Goal: Information Seeking & Learning: Learn about a topic

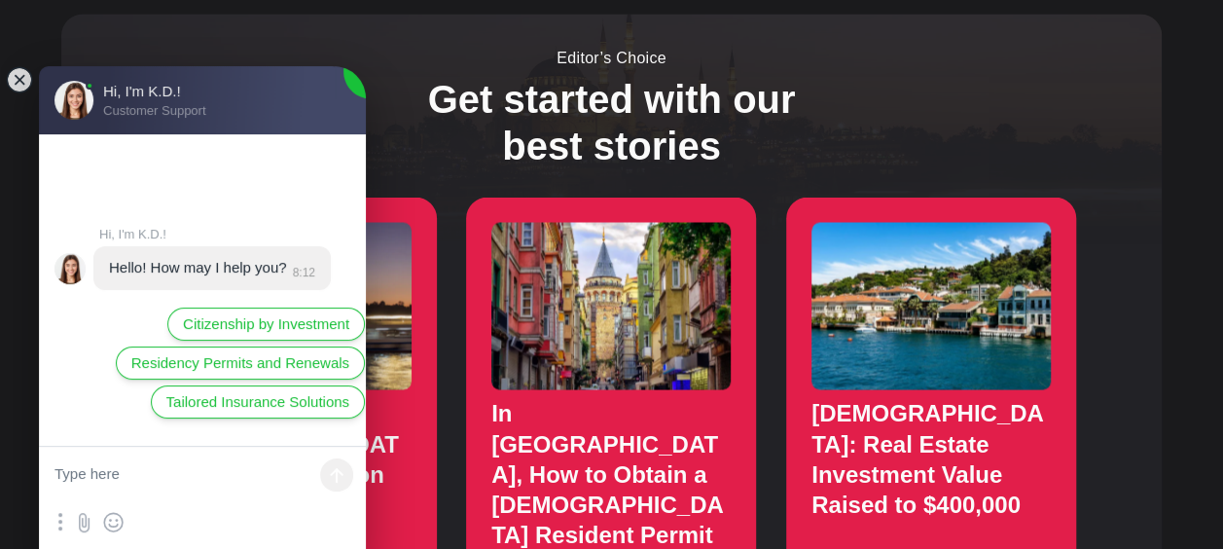
scroll to position [1752, 0]
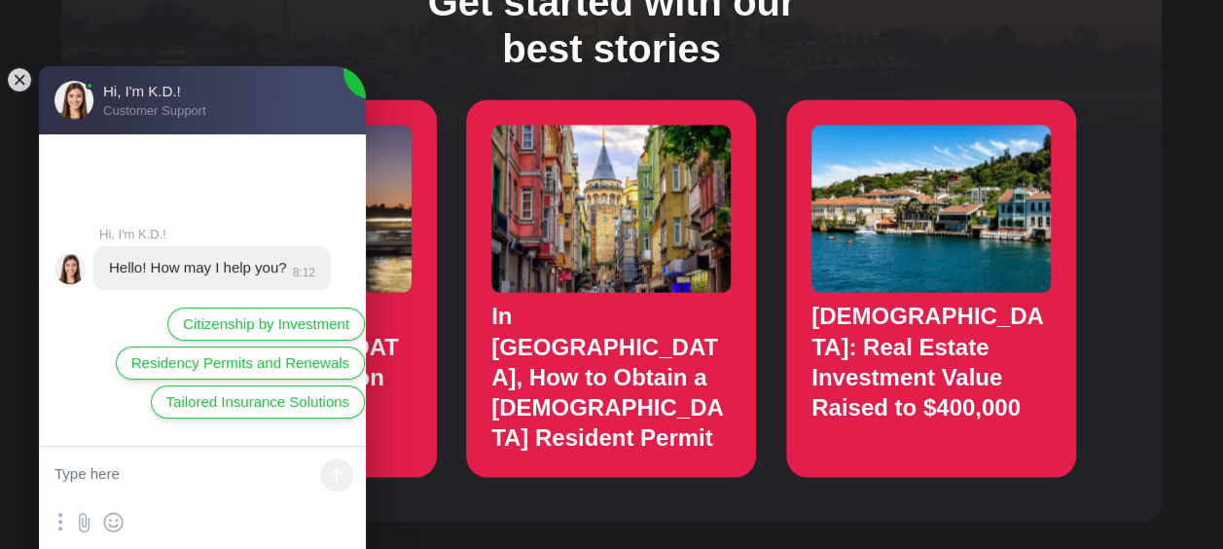
click at [564, 477] on div "What’s new? Moving Relocation Top Mistakes to Avoid When Moving to Turkey Avoid…" at bounding box center [611, 161] width 1223 height 2798
click at [29, 78] on jdiv at bounding box center [19, 79] width 27 height 27
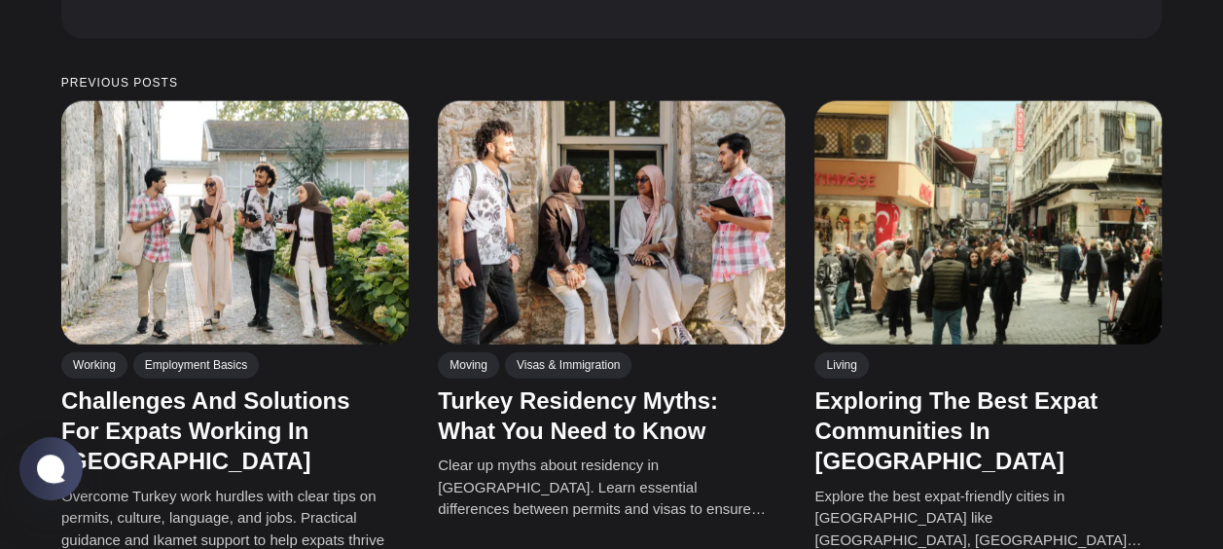
scroll to position [2237, 0]
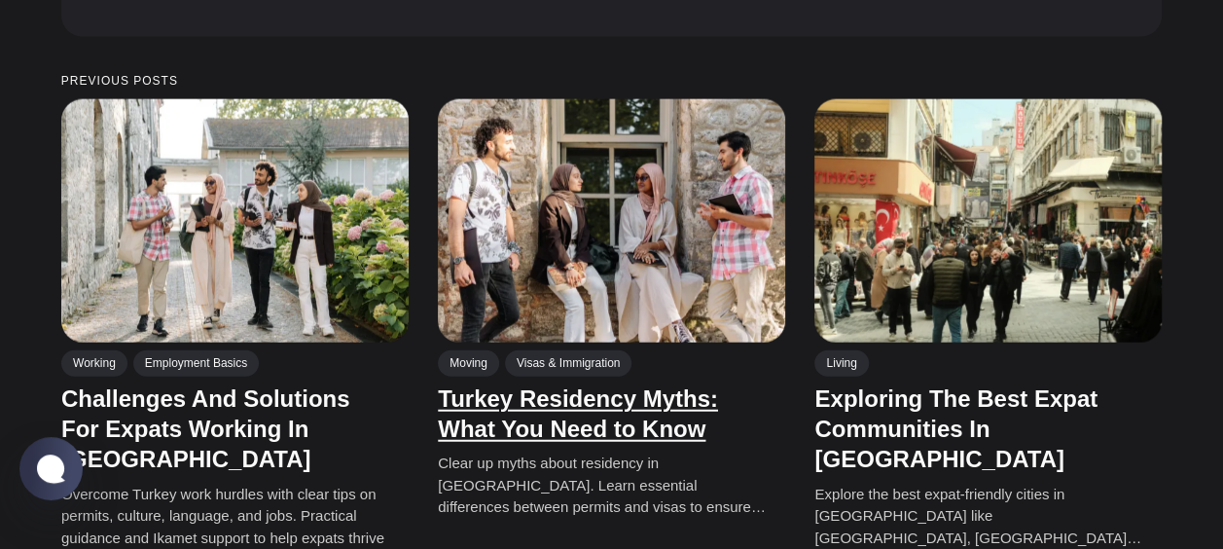
click at [543, 385] on link "Turkey Residency Myths: What You Need to Know" at bounding box center [578, 413] width 280 height 56
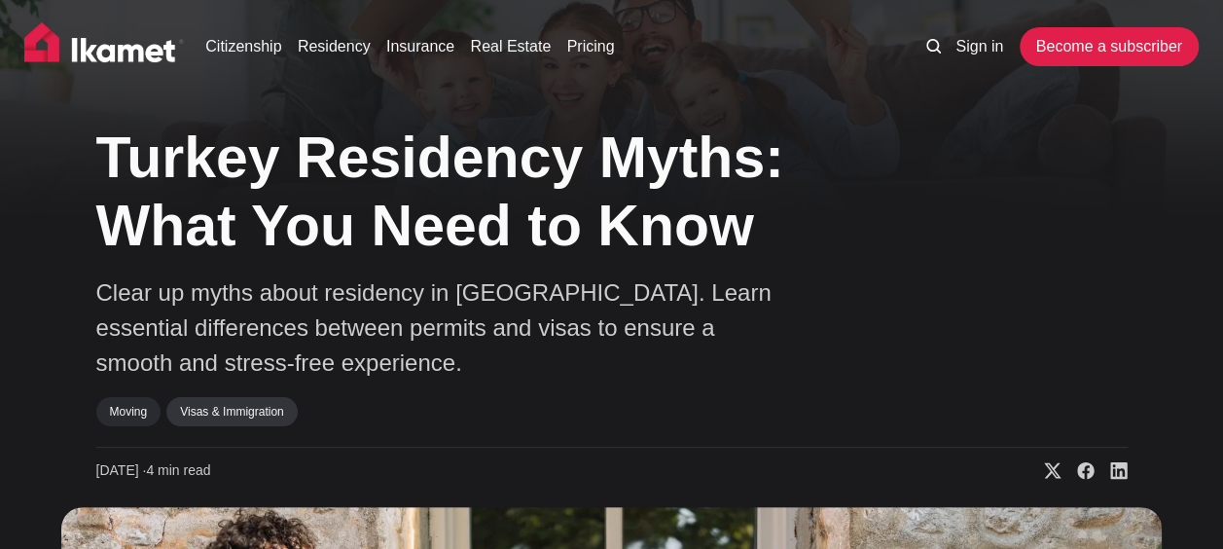
click at [224, 420] on link "Visas & Immigration" at bounding box center [231, 411] width 130 height 29
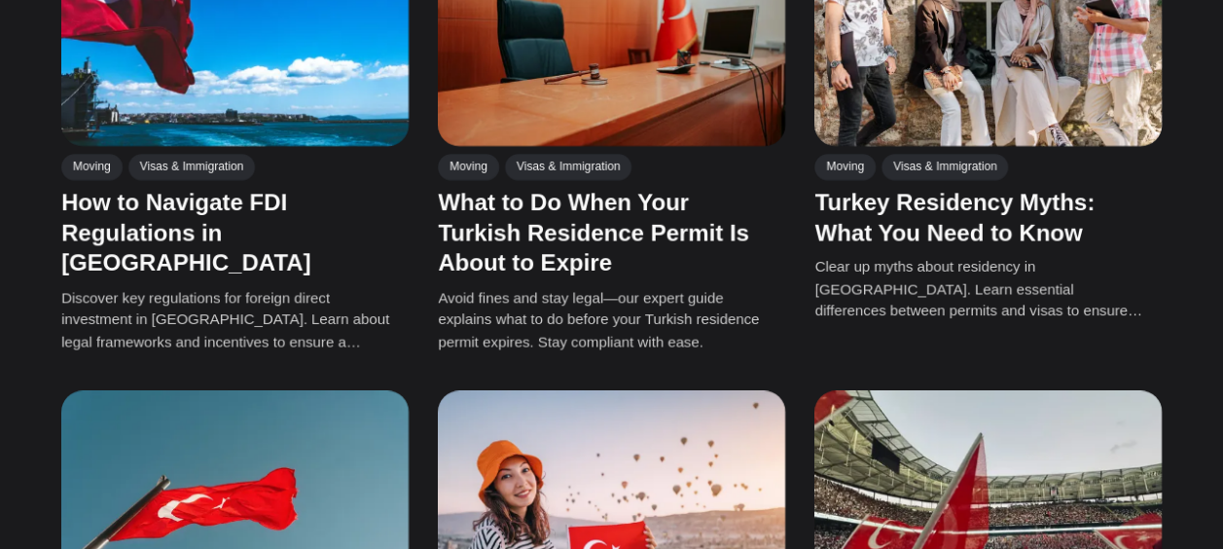
scroll to position [681, 0]
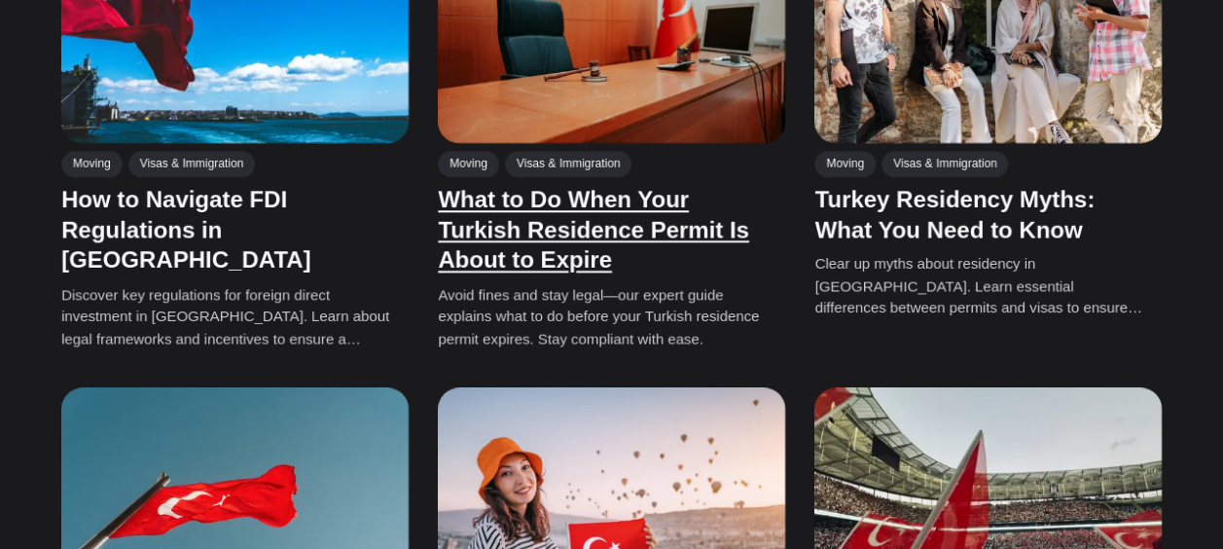
click at [543, 216] on link "What to Do When Your Turkish Residence Permit Is About to Expire" at bounding box center [593, 229] width 311 height 87
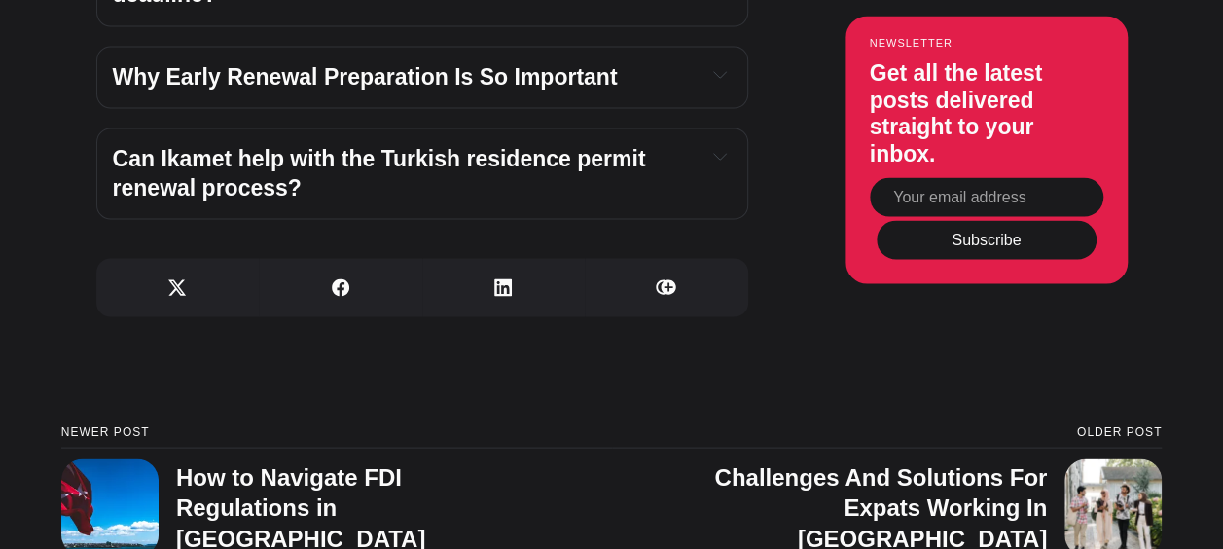
scroll to position [5443, 0]
